Goal: Information Seeking & Learning: Learn about a topic

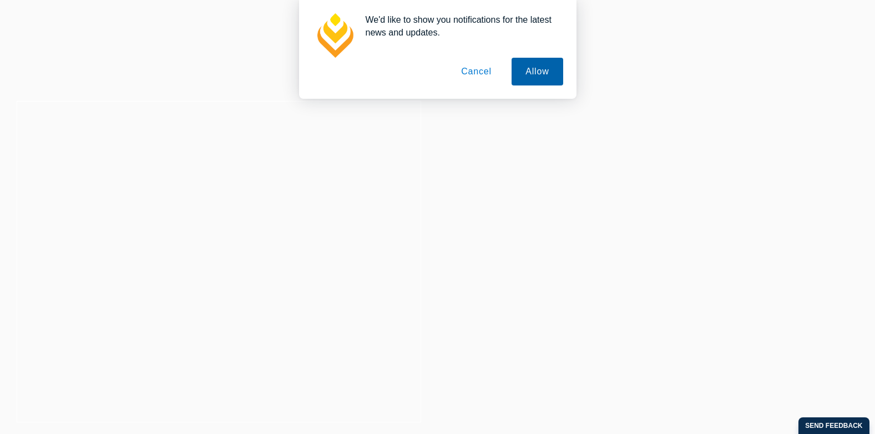
click at [528, 69] on button "Allow" at bounding box center [537, 72] width 51 height 28
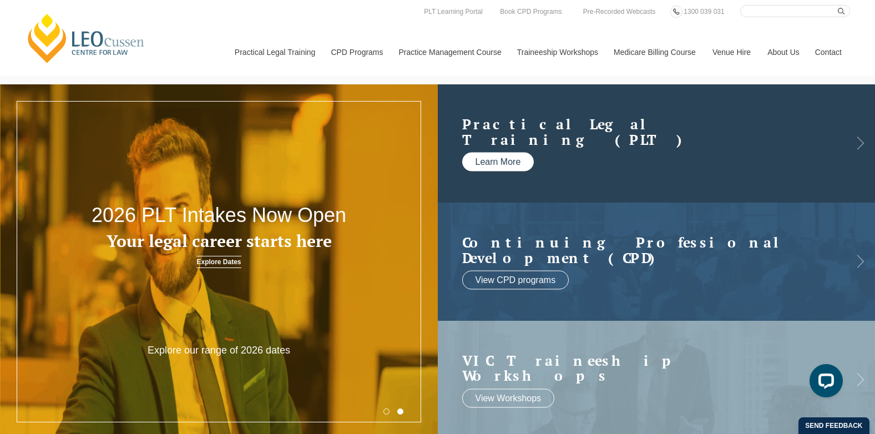
click at [505, 166] on link "Learn More" at bounding box center [498, 162] width 72 height 19
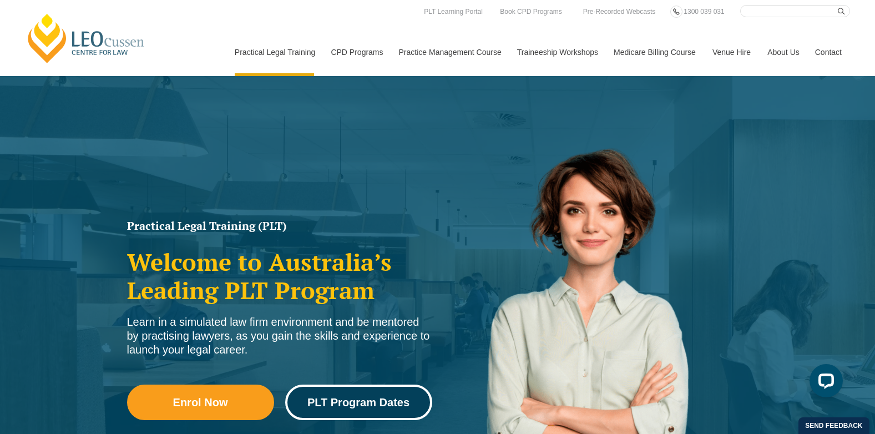
click at [376, 400] on span "PLT Program Dates" at bounding box center [359, 402] width 102 height 11
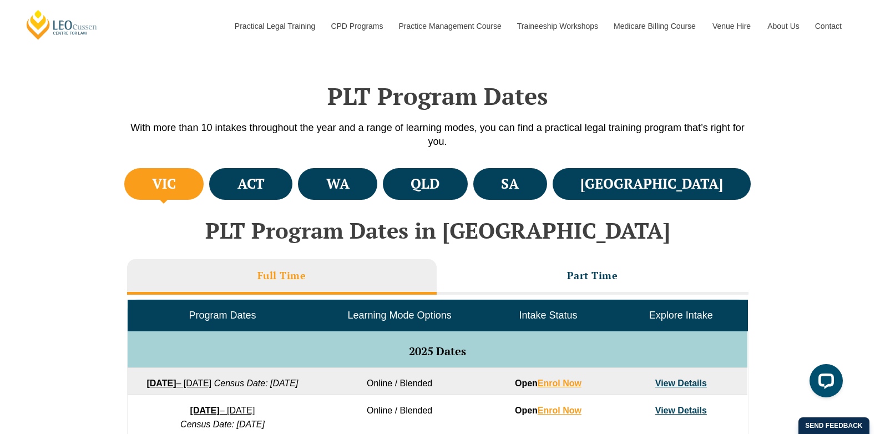
scroll to position [500, 0]
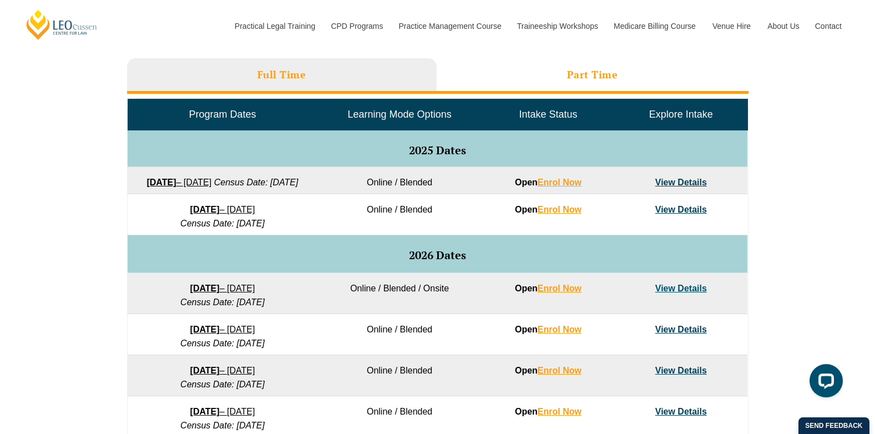
click at [621, 82] on li "Part Time" at bounding box center [593, 76] width 312 height 36
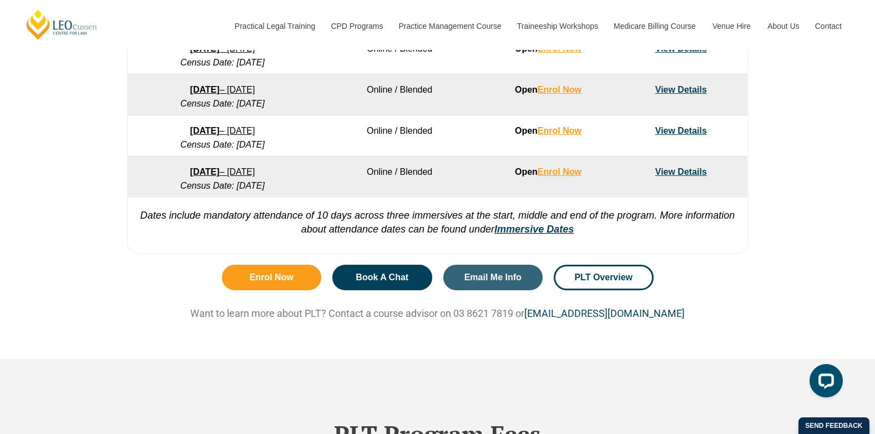
scroll to position [722, 0]
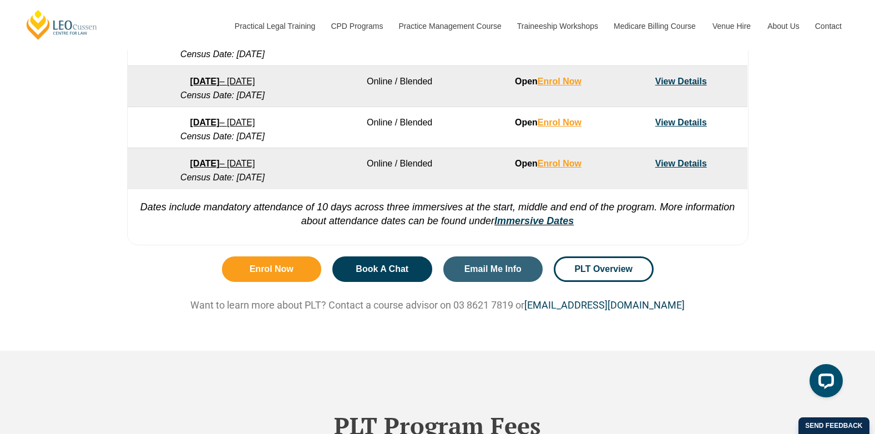
click at [702, 164] on link "View Details" at bounding box center [682, 163] width 52 height 9
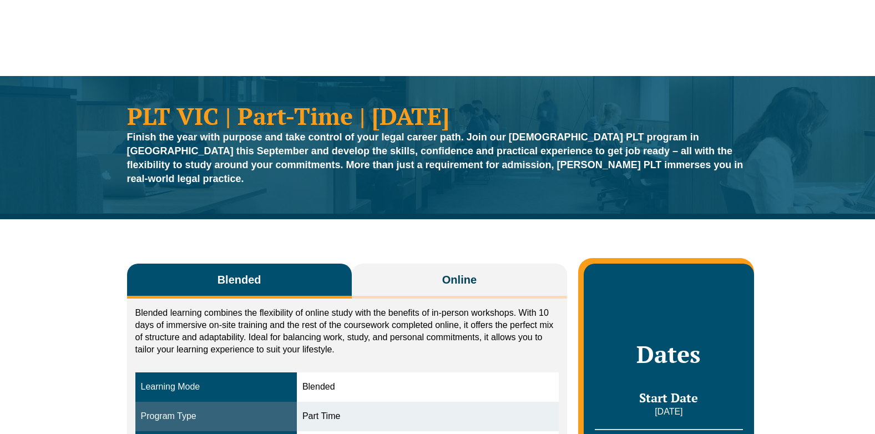
click at [440, 281] on button "Online" at bounding box center [460, 281] width 216 height 35
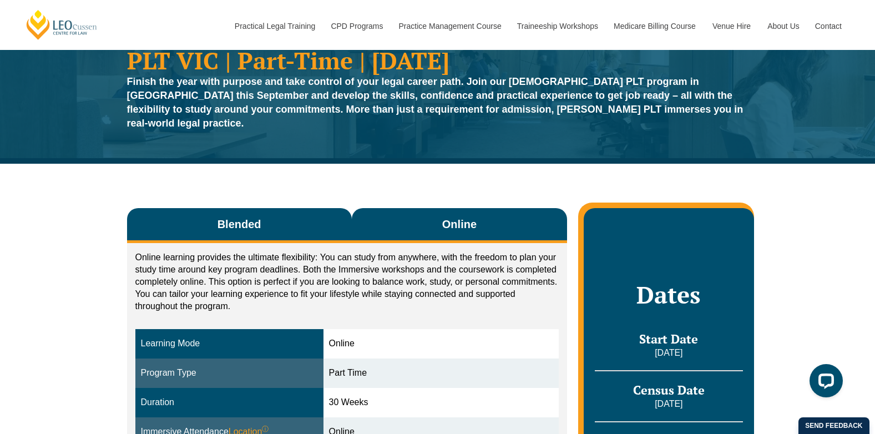
click at [243, 216] on span "Blended" at bounding box center [240, 224] width 44 height 16
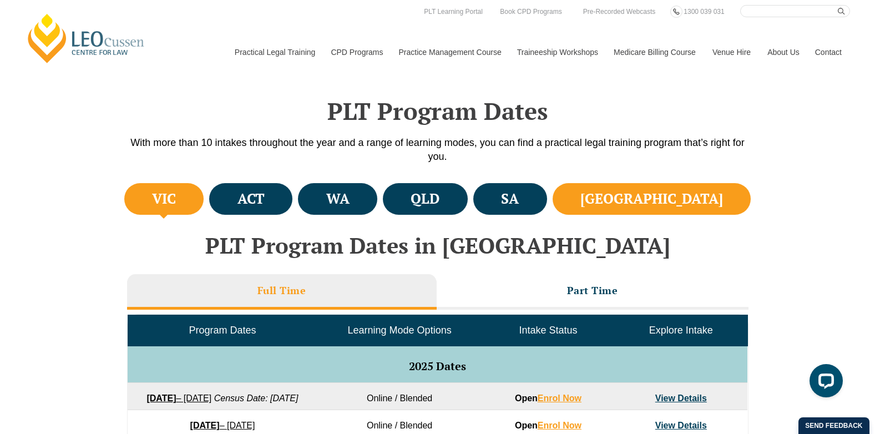
scroll to position [278, 0]
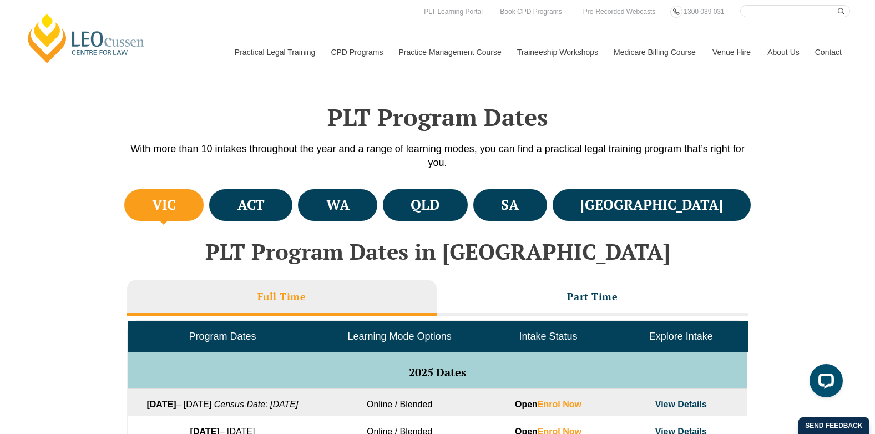
click at [611, 321] on td "Intake Status" at bounding box center [548, 336] width 133 height 31
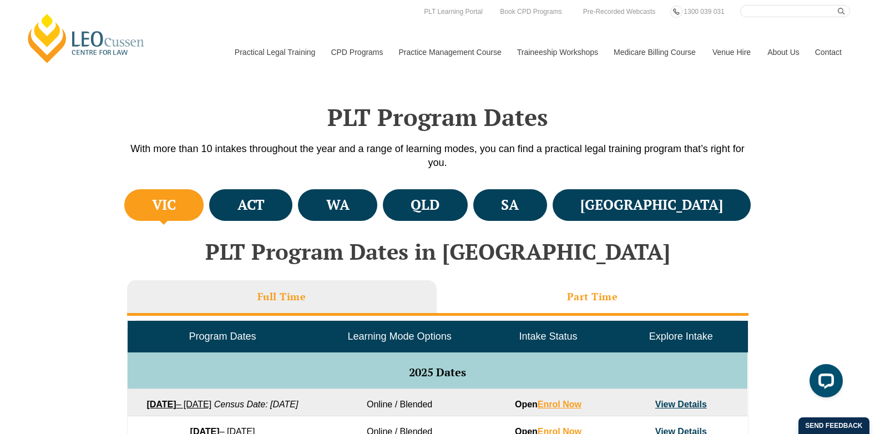
click at [614, 290] on h3 "Part Time" at bounding box center [592, 296] width 51 height 13
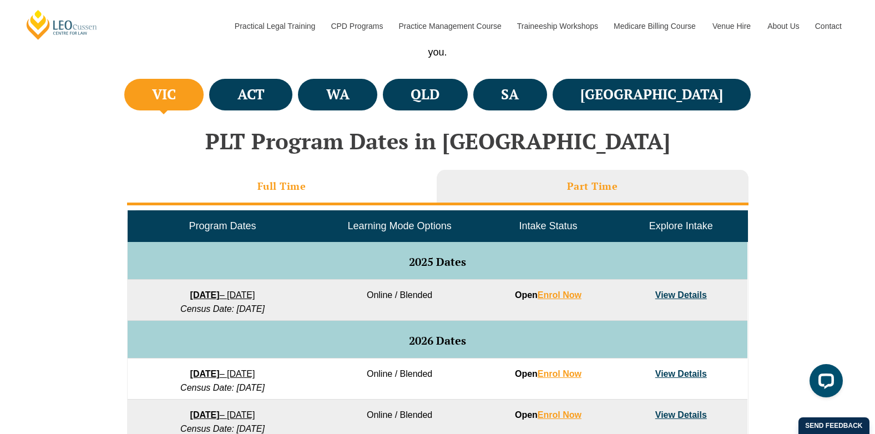
scroll to position [389, 0]
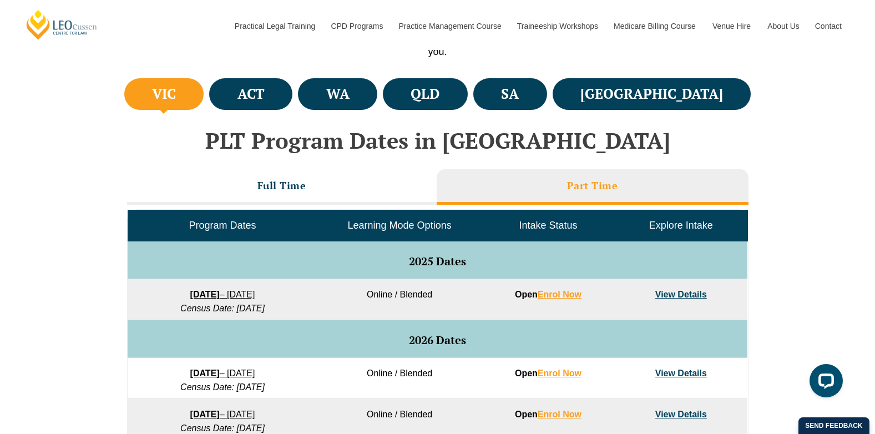
click at [170, 98] on h4 "VIC" at bounding box center [164, 94] width 24 height 18
click at [547, 180] on li "Part Time" at bounding box center [593, 187] width 312 height 36
click at [362, 188] on li "Full Time" at bounding box center [282, 187] width 310 height 36
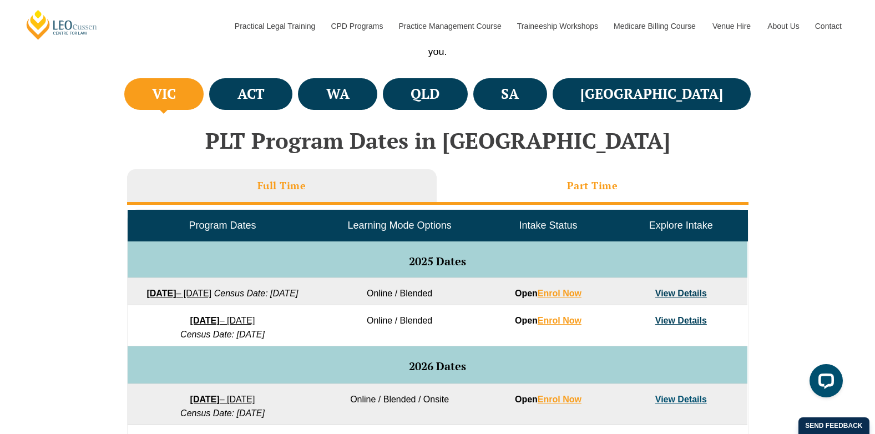
click at [535, 183] on li "Part Time" at bounding box center [593, 187] width 312 height 36
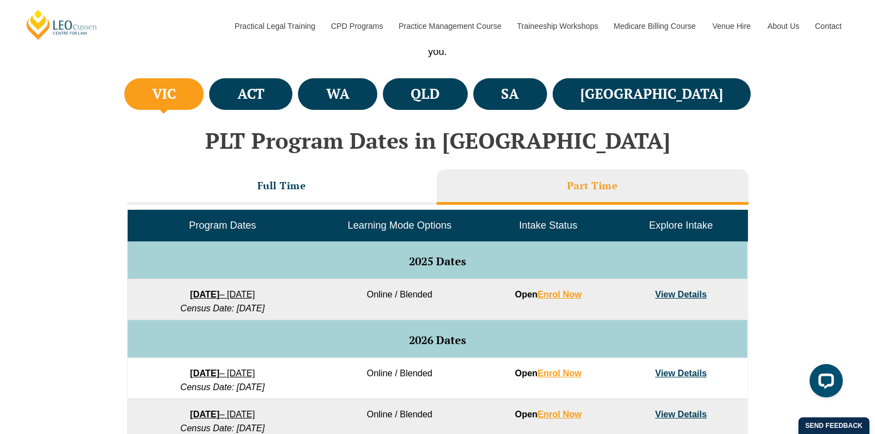
click at [265, 313] on em "Census Date: [DATE]" at bounding box center [222, 308] width 84 height 9
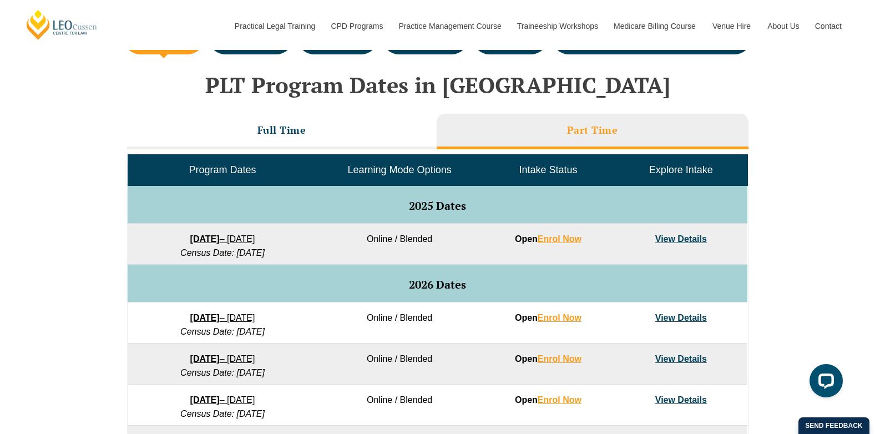
click at [209, 167] on span "Program Dates" at bounding box center [222, 169] width 67 height 11
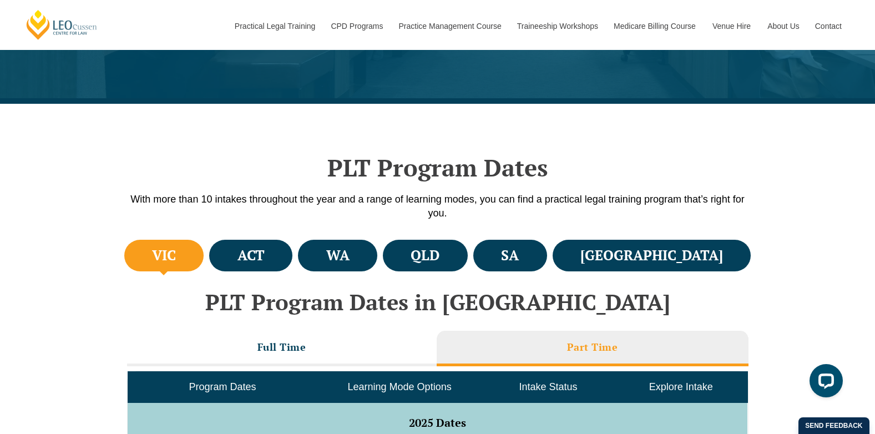
scroll to position [222, 0]
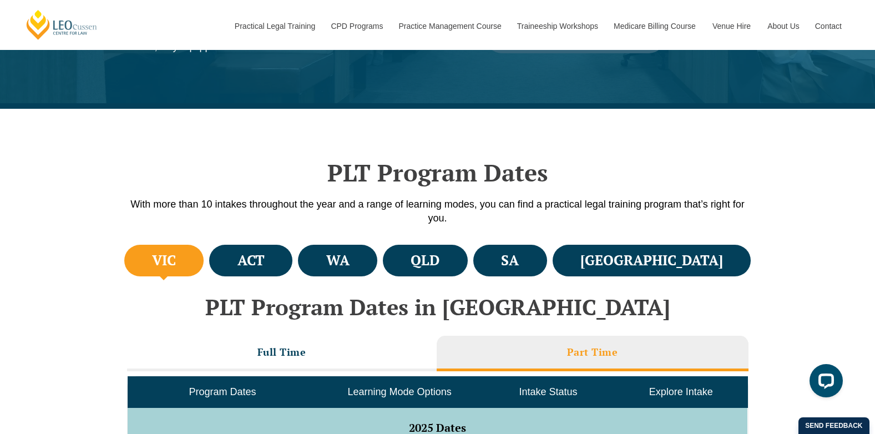
click at [168, 258] on h4 "VIC" at bounding box center [164, 260] width 24 height 18
click at [293, 258] on li "ACT" at bounding box center [250, 261] width 83 height 32
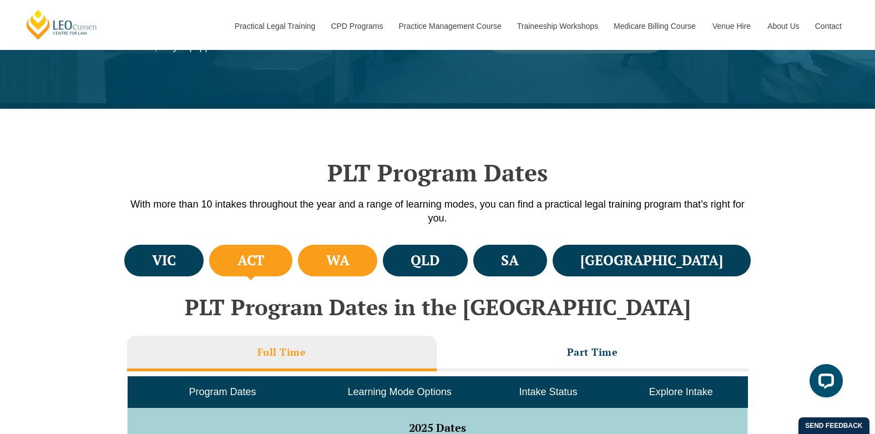
click at [350, 256] on h4 "WA" at bounding box center [337, 260] width 23 height 18
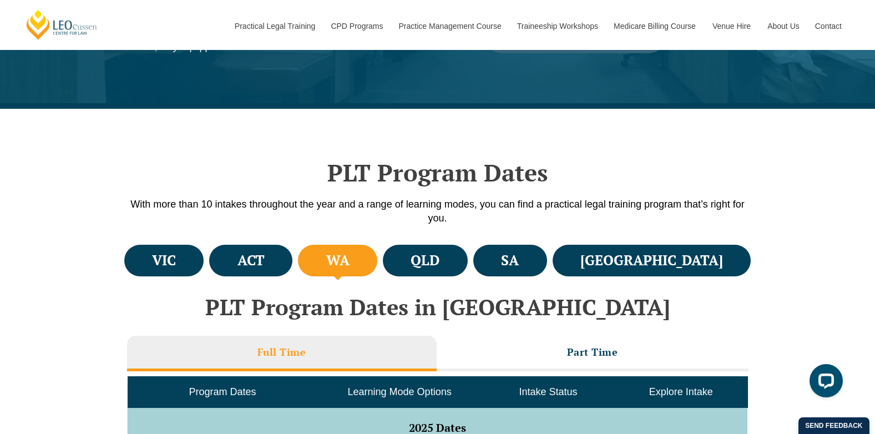
click at [169, 236] on div "PLT Program Dates With more than 10 intakes throughout the year and a range of …" at bounding box center [438, 175] width 633 height 133
click at [175, 254] on h4 "VIC" at bounding box center [164, 260] width 24 height 18
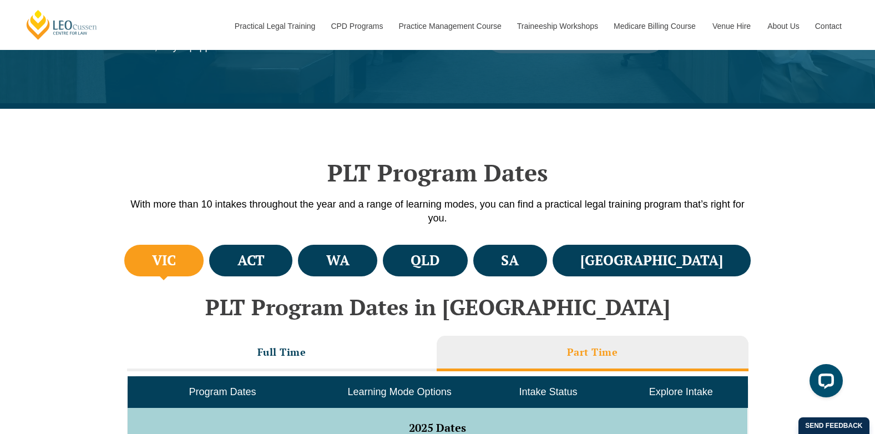
click at [175, 254] on h4 "VIC" at bounding box center [164, 260] width 24 height 18
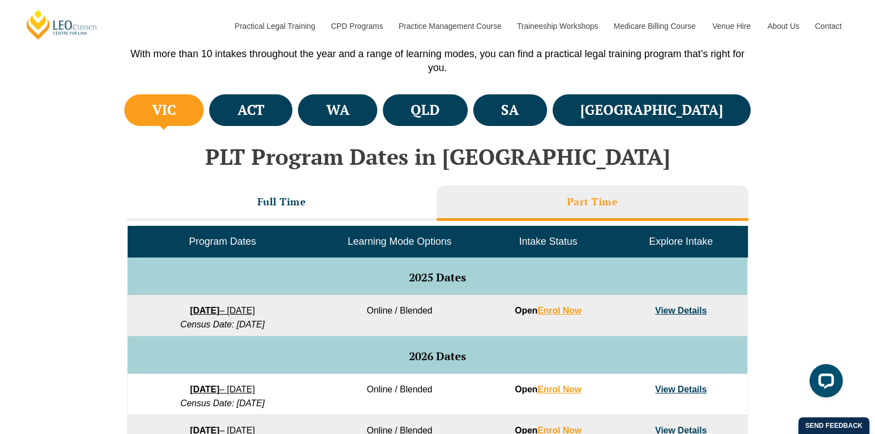
scroll to position [389, 0]
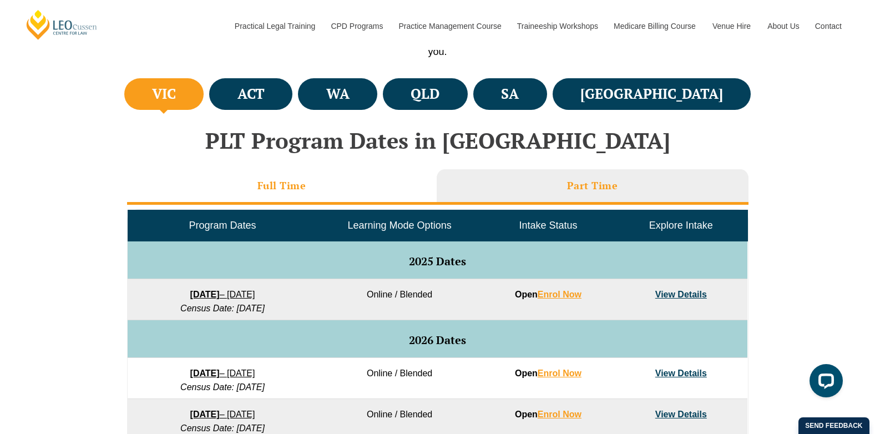
click at [246, 185] on li "Full Time" at bounding box center [282, 187] width 310 height 36
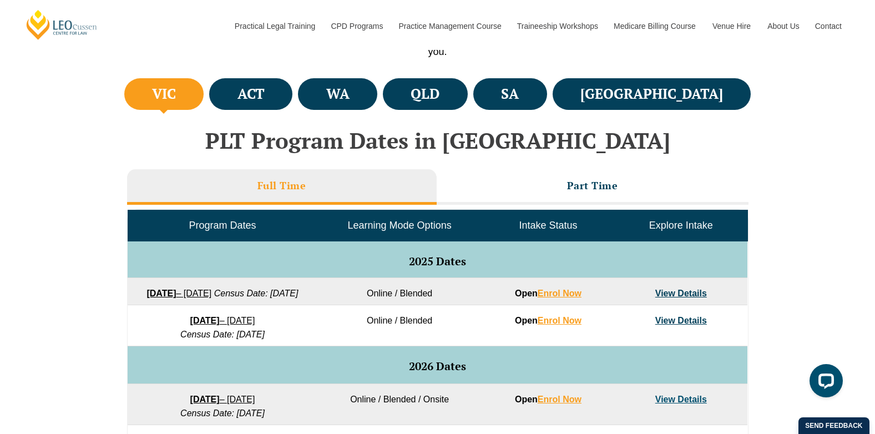
click at [294, 192] on h3 "Full Time" at bounding box center [282, 185] width 49 height 13
click at [538, 180] on li "Part Time" at bounding box center [593, 187] width 312 height 36
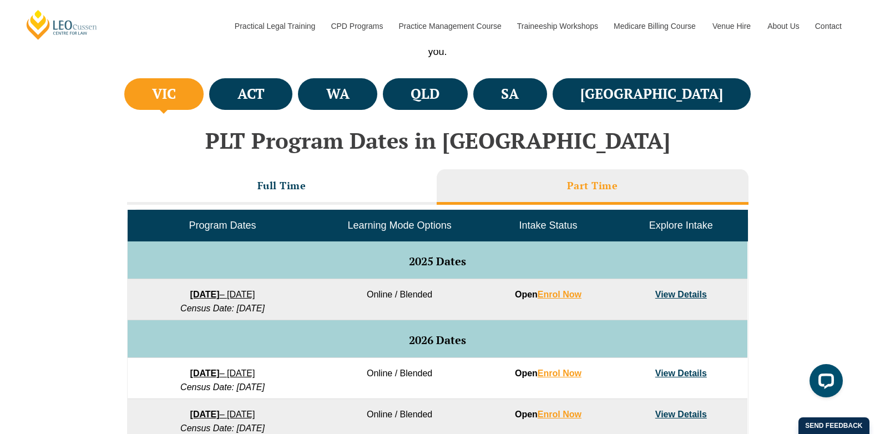
click at [695, 372] on link "View Details" at bounding box center [682, 373] width 52 height 9
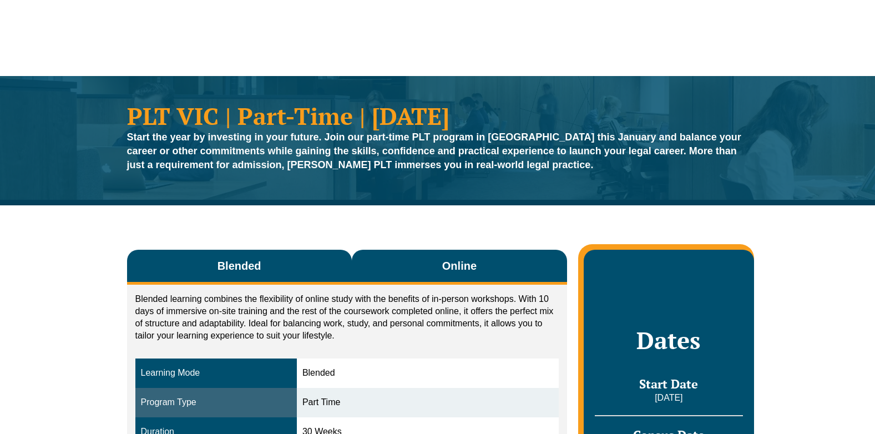
click at [475, 271] on span "Online" at bounding box center [459, 266] width 34 height 16
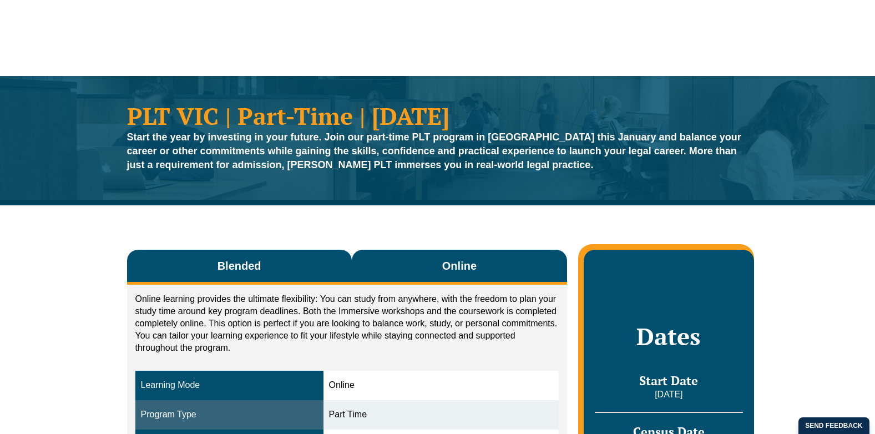
click at [291, 258] on button "Blended" at bounding box center [239, 267] width 225 height 35
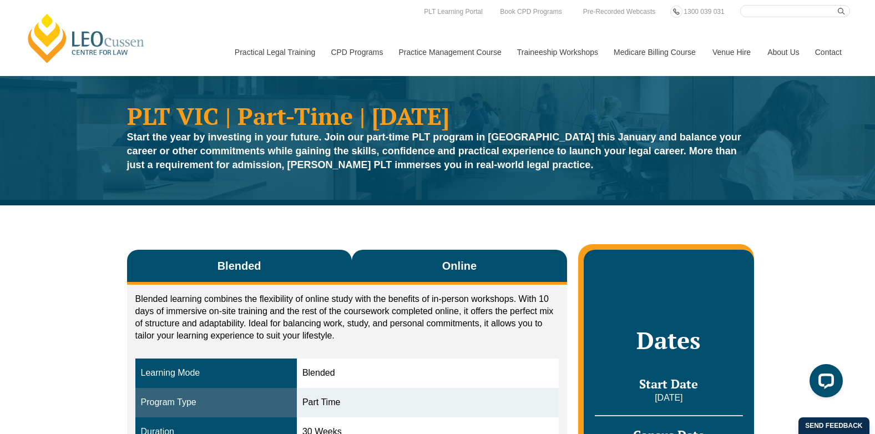
click at [443, 255] on button "Online" at bounding box center [460, 267] width 216 height 35
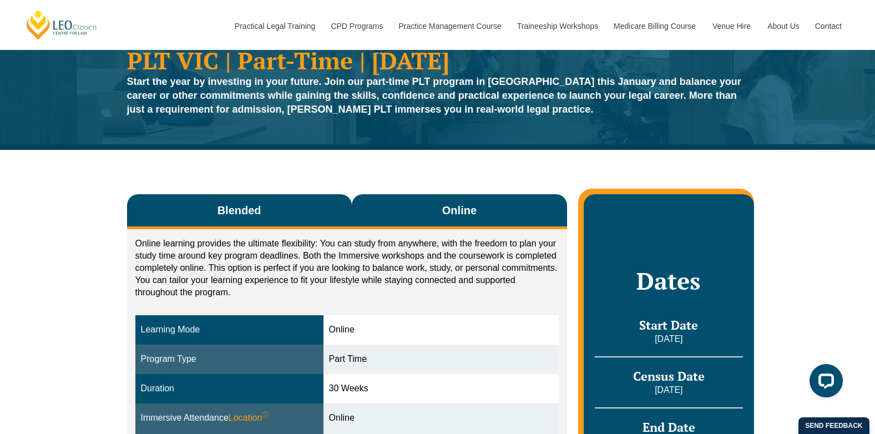
click at [236, 196] on button "Blended" at bounding box center [239, 211] width 225 height 35
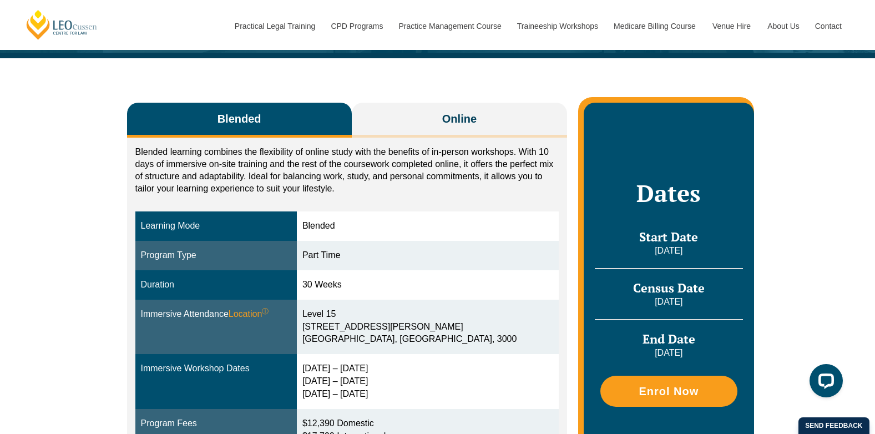
scroll to position [167, 0]
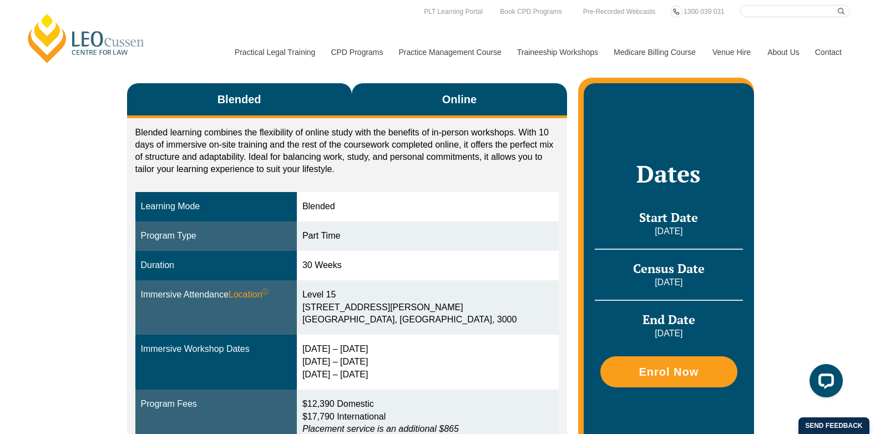
click at [495, 107] on button "Online" at bounding box center [460, 100] width 216 height 35
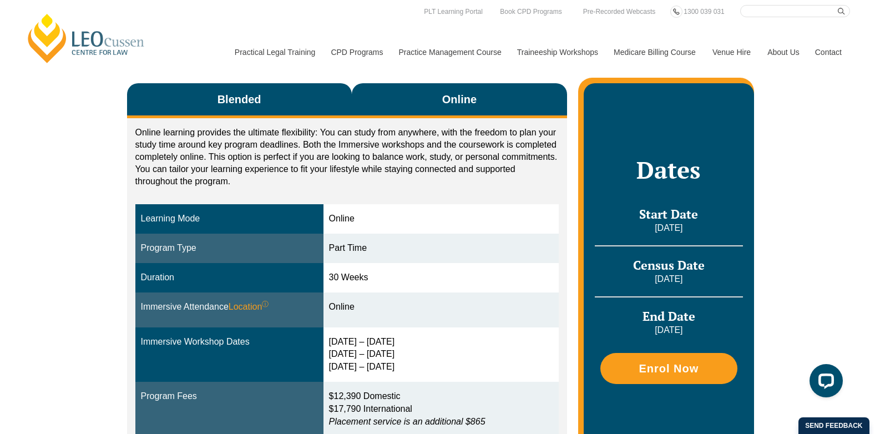
click at [205, 111] on button "Blended" at bounding box center [239, 100] width 225 height 35
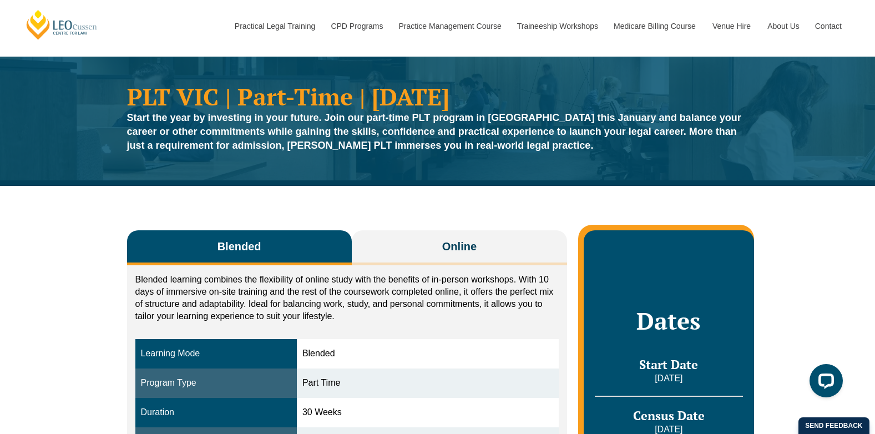
scroll to position [0, 0]
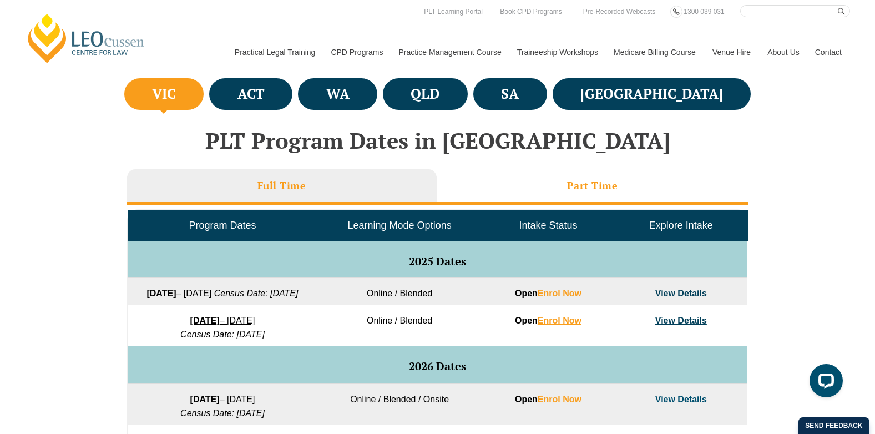
click at [513, 188] on li "Part Time" at bounding box center [593, 187] width 312 height 36
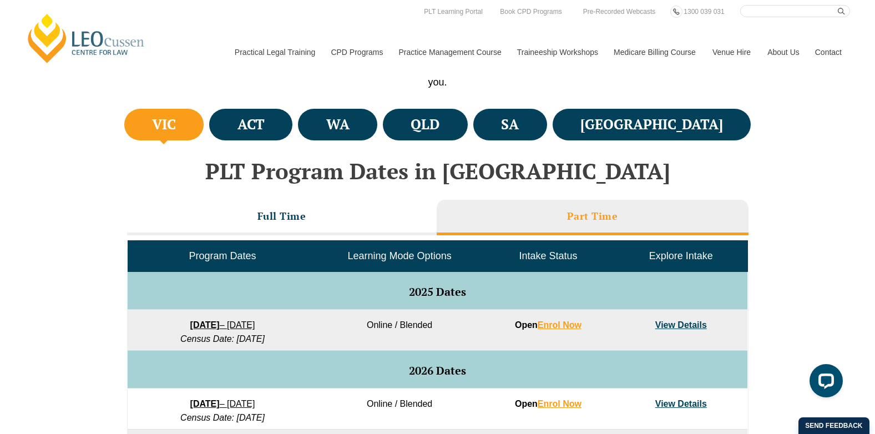
scroll to position [333, 0]
